Goal: Transaction & Acquisition: Book appointment/travel/reservation

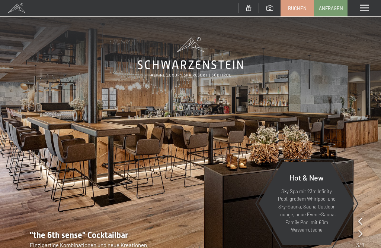
click at [361, 229] on div at bounding box center [360, 233] width 4 height 10
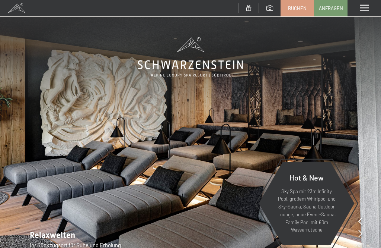
click at [359, 232] on icon at bounding box center [360, 232] width 4 height 7
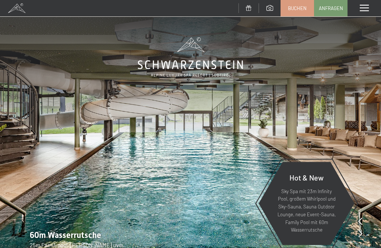
click at [362, 232] on icon at bounding box center [360, 232] width 4 height 7
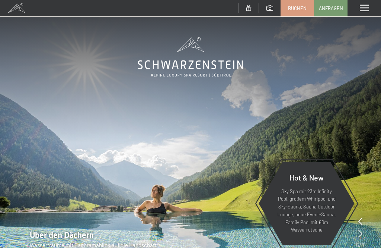
click at [362, 233] on icon at bounding box center [360, 232] width 4 height 7
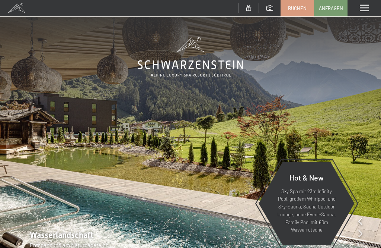
click at [361, 232] on icon at bounding box center [360, 232] width 4 height 7
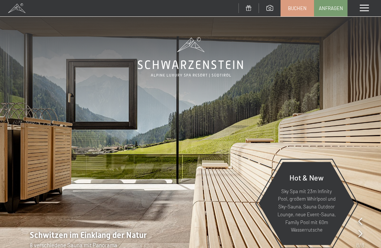
click at [362, 232] on icon at bounding box center [360, 232] width 4 height 7
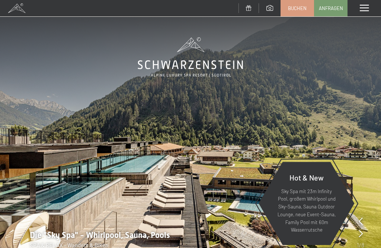
click at [297, 5] on span "Buchen" at bounding box center [297, 8] width 19 height 7
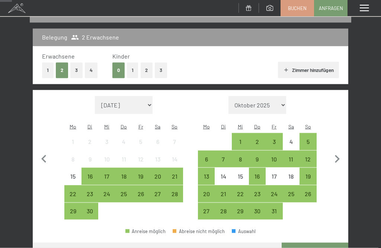
scroll to position [83, 0]
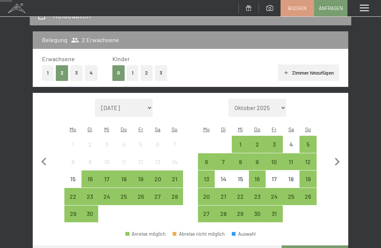
click at [144, 70] on button "2" at bounding box center [147, 72] width 12 height 15
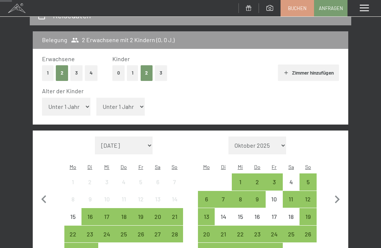
click at [115, 102] on select "Unter 1 Jahr 1 Jahr 2 Jahre 3 Jahre 4 Jahre 5 Jahre 6 Jahre 7 Jahre 8 Jahre 9 J…" at bounding box center [120, 107] width 48 height 18
select select "10"
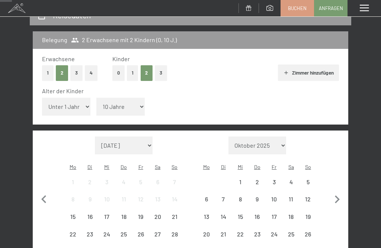
click at [76, 103] on select "Unter 1 Jahr 1 Jahr 2 Jahre 3 Jahre 4 Jahre 5 Jahre 6 Jahre 7 Jahre 8 Jahre 9 J…" at bounding box center [66, 107] width 48 height 18
select select "12"
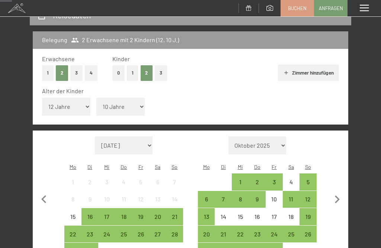
click at [339, 191] on icon "button" at bounding box center [337, 199] width 16 height 16
select select "[DATE]"
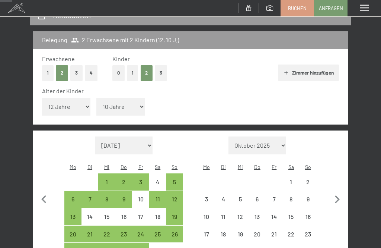
click at [340, 191] on icon "button" at bounding box center [337, 199] width 16 height 16
select select "[DATE]"
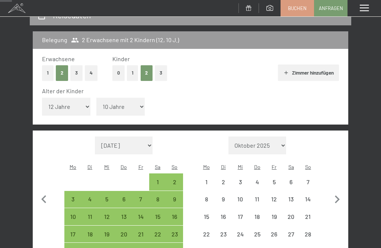
click at [342, 191] on icon "button" at bounding box center [337, 199] width 16 height 16
select select "[DATE]"
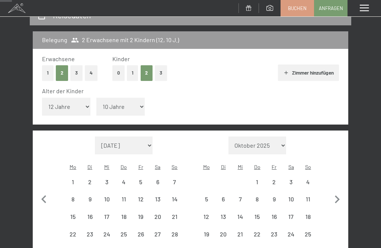
select select "[DATE]"
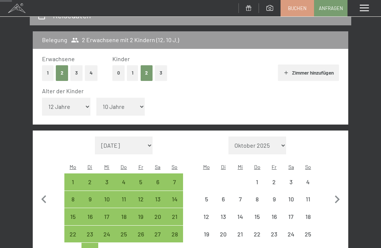
click at [342, 191] on icon "button" at bounding box center [337, 199] width 16 height 16
select select "[DATE]"
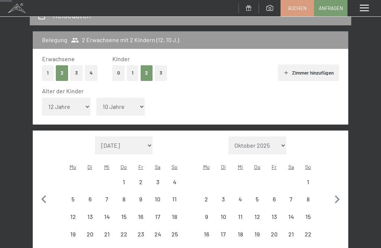
select select "[DATE]"
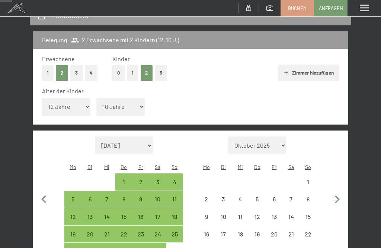
click at [340, 191] on icon "button" at bounding box center [337, 199] width 16 height 16
select select "[DATE]"
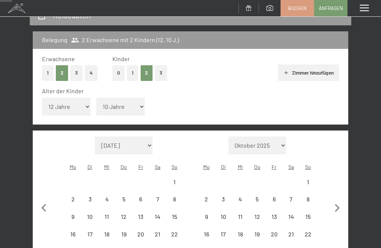
click at [340, 183] on button "button" at bounding box center [337, 206] width 16 height 141
select select "[DATE]"
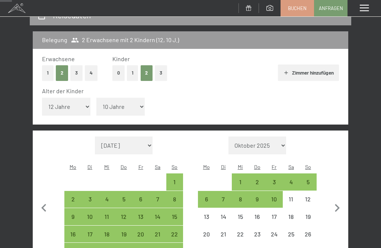
click at [339, 181] on button "button" at bounding box center [337, 206] width 16 height 141
select select "[DATE]"
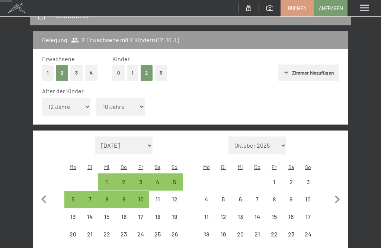
click at [339, 191] on icon "button" at bounding box center [337, 199] width 16 height 16
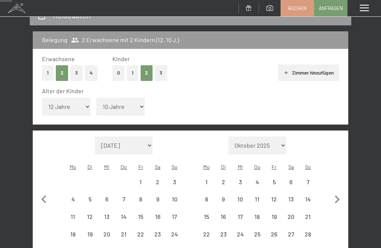
select select "[DATE]"
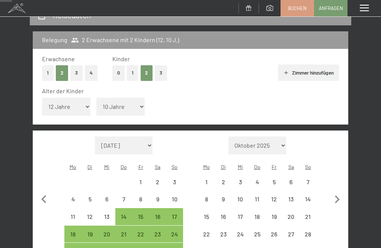
click at [341, 191] on icon "button" at bounding box center [337, 199] width 16 height 16
select select "[DATE]"
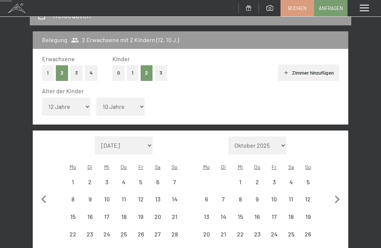
select select "[DATE]"
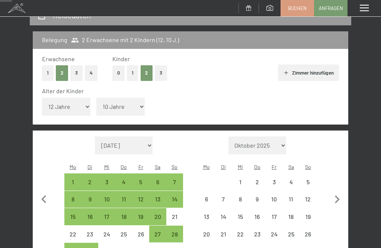
select select "[DATE]"
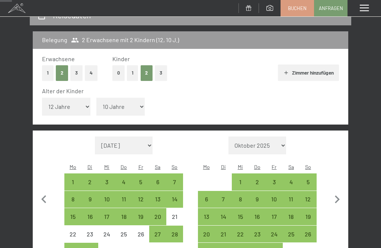
click at [294, 196] on div "11" at bounding box center [292, 204] width 16 height 16
select select "[DATE]"
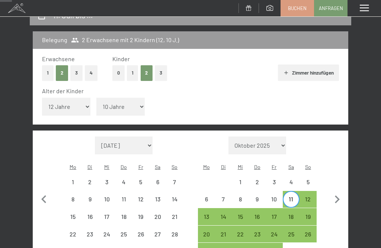
click at [295, 213] on div "18" at bounding box center [292, 221] width 16 height 16
select select "[DATE]"
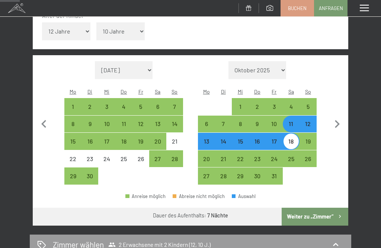
click at [327, 207] on button "Weiter zu „Zimmer“" at bounding box center [315, 216] width 67 height 18
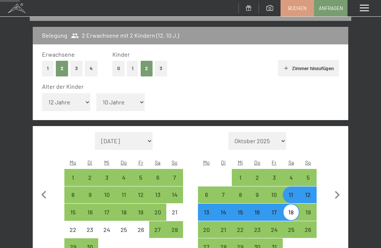
select select "[DATE]"
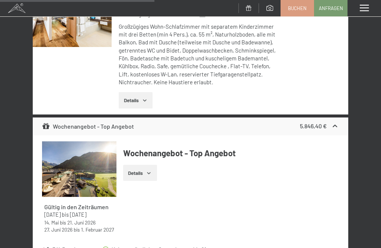
scroll to position [1139, 0]
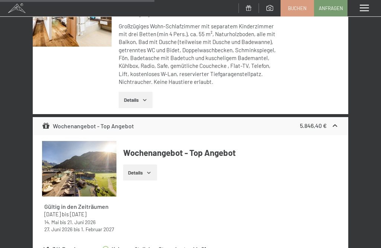
click at [69, 47] on img at bounding box center [72, 16] width 79 height 59
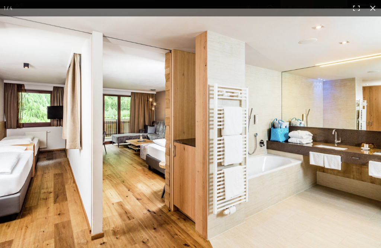
click at [356, 131] on img at bounding box center [190, 136] width 381 height 254
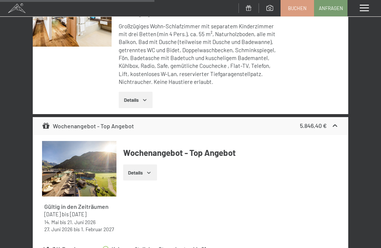
click at [374, 10] on div "Menü" at bounding box center [365, 8] width 34 height 16
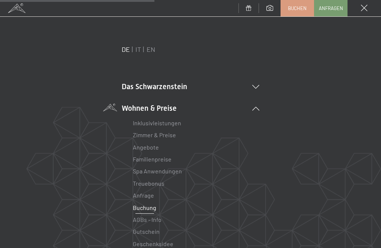
click at [366, 8] on span at bounding box center [364, 8] width 7 height 7
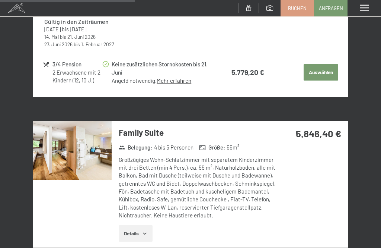
scroll to position [1002, 0]
